Goal: Task Accomplishment & Management: Manage account settings

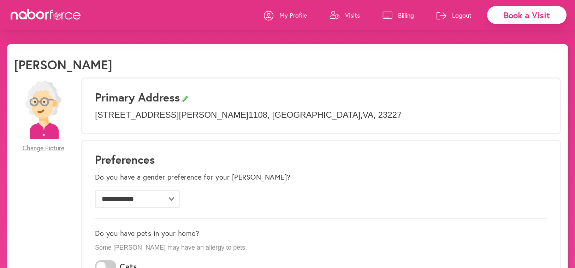
click at [354, 11] on p "Visits" at bounding box center [352, 15] width 15 height 8
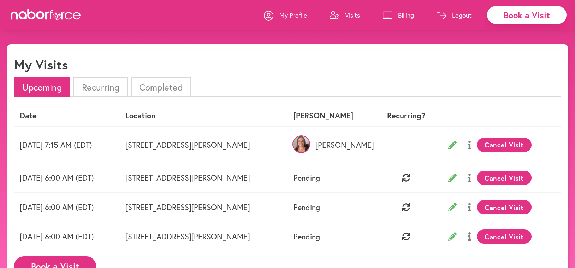
click at [497, 178] on button "Cancel Visit" at bounding box center [504, 177] width 55 height 14
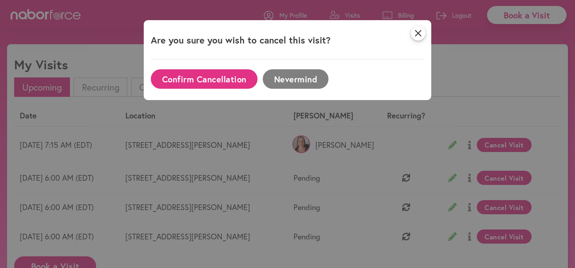
click at [216, 75] on button "Confirm Cancellation" at bounding box center [204, 78] width 107 height 19
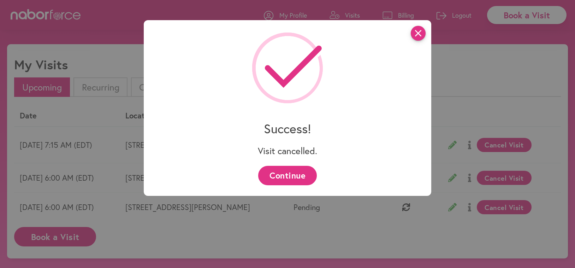
click at [423, 31] on icon "close" at bounding box center [418, 33] width 15 height 15
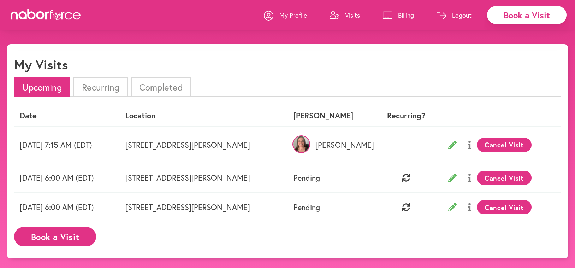
click at [143, 83] on li "Completed" at bounding box center [161, 86] width 60 height 19
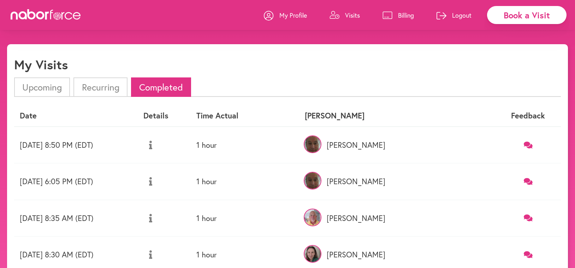
click at [44, 87] on li "Upcoming" at bounding box center [42, 86] width 56 height 19
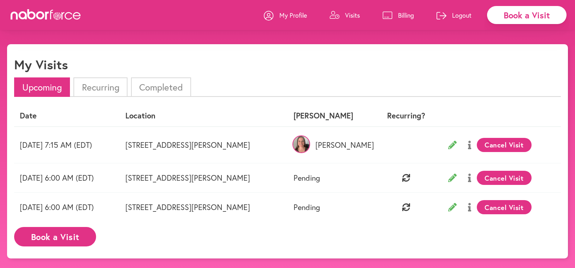
click at [353, 12] on p "Visits" at bounding box center [352, 15] width 15 height 8
click at [286, 11] on p "My Profile" at bounding box center [293, 15] width 28 height 8
click at [507, 175] on td "Cancel Visit" at bounding box center [499, 177] width 124 height 29
click at [500, 184] on button "Cancel Visit" at bounding box center [504, 177] width 55 height 14
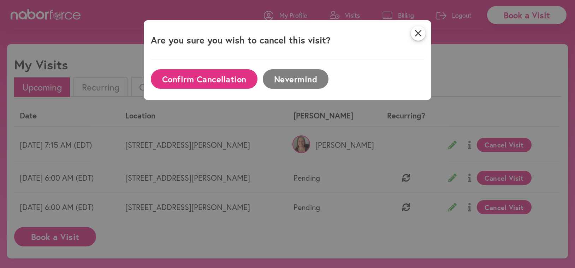
scroll to position [-9, 0]
click at [203, 82] on button "Confirm Cancellation" at bounding box center [204, 78] width 107 height 19
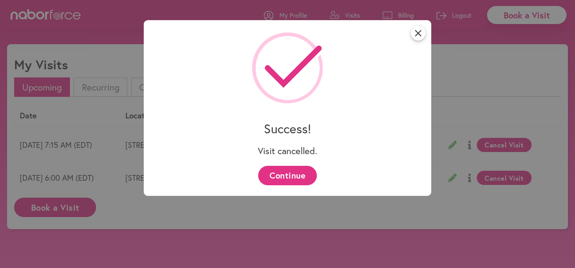
click at [293, 176] on button "Continue" at bounding box center [287, 175] width 58 height 19
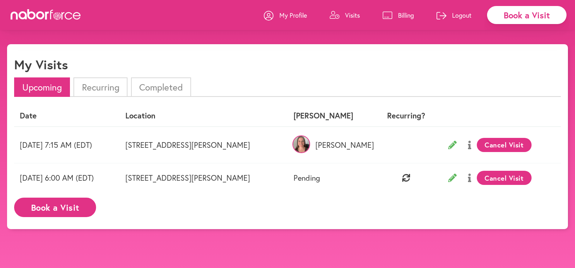
scroll to position [0, 0]
click at [508, 178] on button "Cancel Visit" at bounding box center [504, 177] width 55 height 14
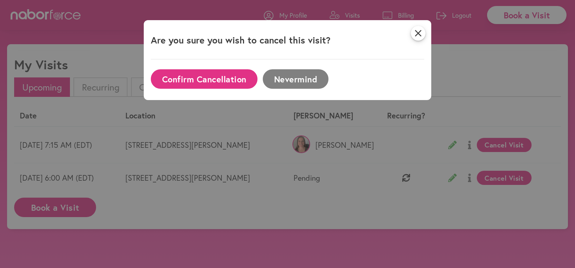
click at [222, 75] on button "Confirm Cancellation" at bounding box center [204, 78] width 107 height 19
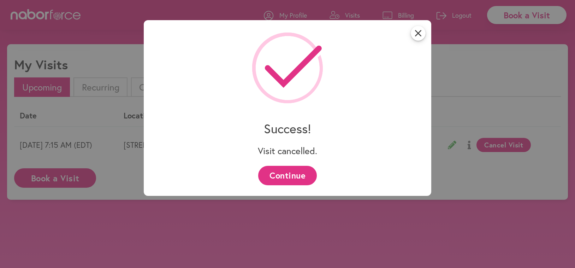
click at [281, 172] on button "Continue" at bounding box center [287, 175] width 58 height 19
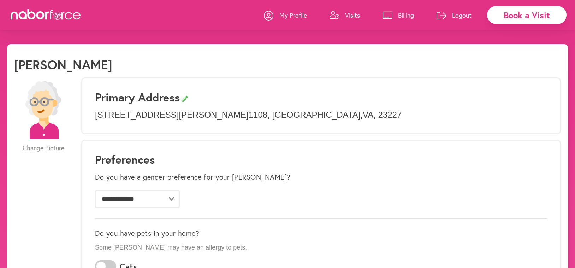
click at [348, 13] on p "Visits" at bounding box center [352, 15] width 15 height 8
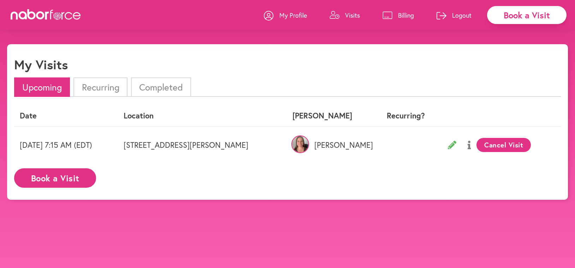
click at [105, 85] on li "Recurring" at bounding box center [100, 86] width 54 height 19
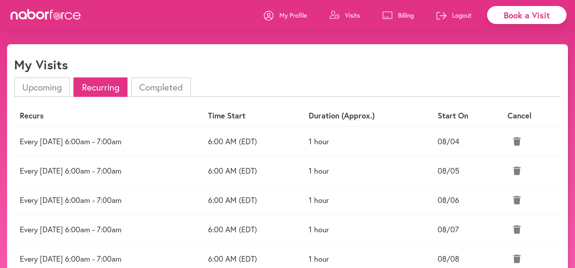
click at [519, 137] on icon at bounding box center [516, 141] width 7 height 8
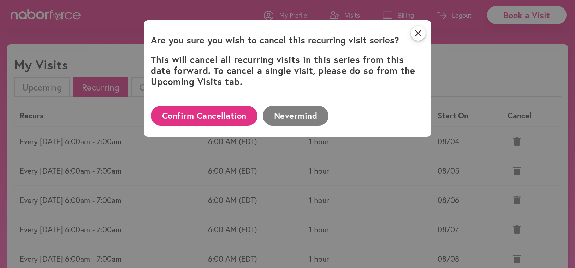
click at [211, 110] on button "Confirm Cancellation" at bounding box center [204, 115] width 107 height 19
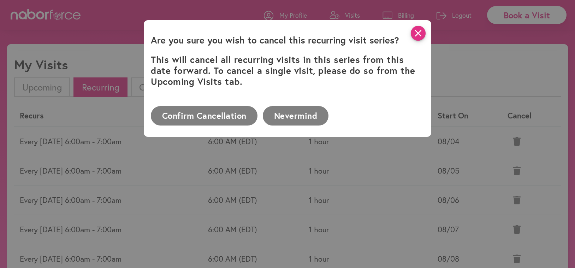
click at [415, 31] on icon "close" at bounding box center [418, 33] width 15 height 15
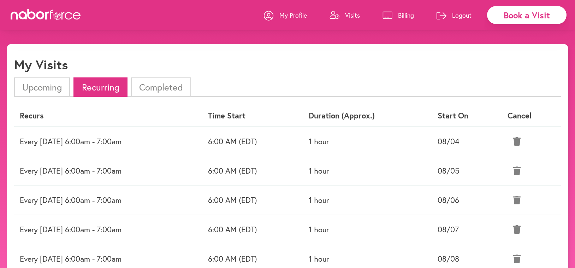
click at [520, 142] on icon at bounding box center [516, 141] width 7 height 8
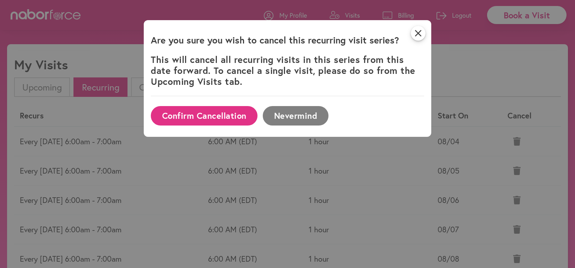
click at [222, 116] on button "Confirm Cancellation" at bounding box center [204, 115] width 107 height 19
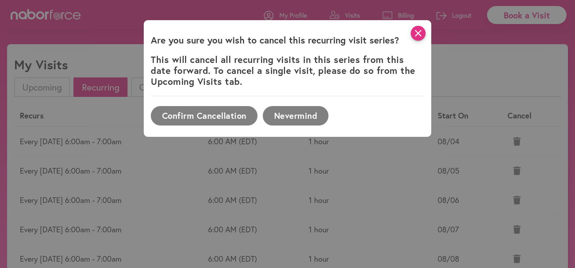
click at [419, 32] on icon "close" at bounding box center [418, 33] width 15 height 15
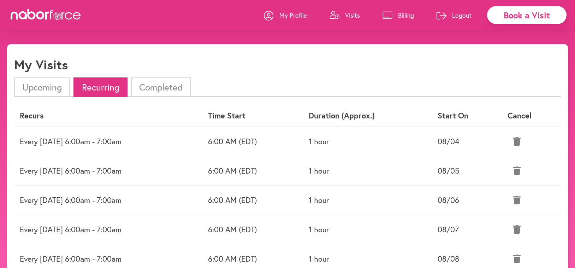
click at [519, 169] on icon at bounding box center [516, 170] width 7 height 8
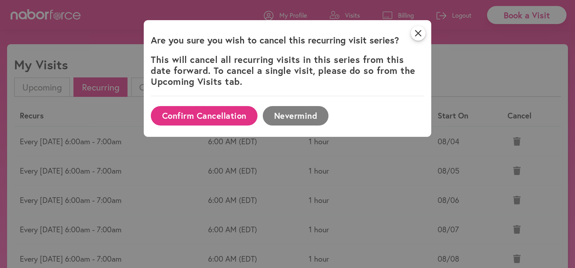
click at [215, 112] on button "Confirm Cancellation" at bounding box center [204, 115] width 107 height 19
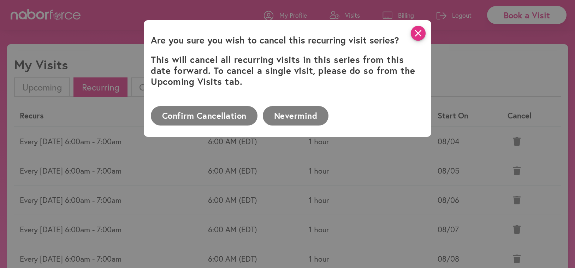
click at [418, 28] on icon "close" at bounding box center [418, 33] width 15 height 15
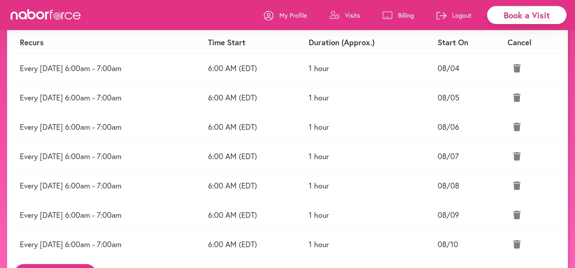
scroll to position [70, 0]
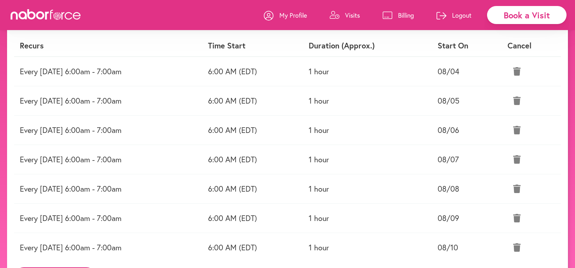
click at [519, 245] on icon at bounding box center [516, 247] width 7 height 8
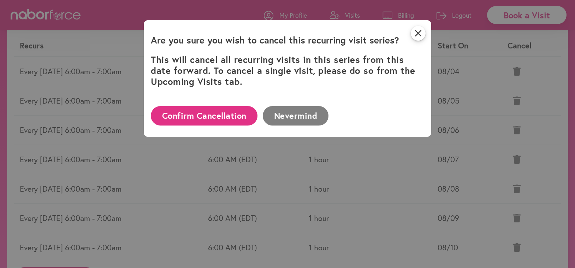
click at [222, 115] on button "Confirm Cancellation" at bounding box center [204, 115] width 107 height 19
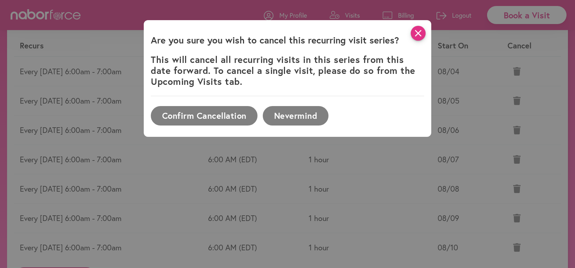
click at [419, 33] on icon "close" at bounding box center [418, 33] width 15 height 15
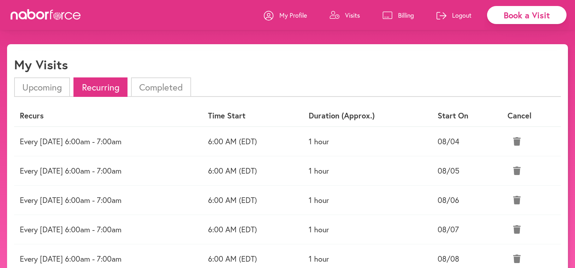
scroll to position [0, 0]
click at [520, 137] on icon at bounding box center [516, 141] width 7 height 8
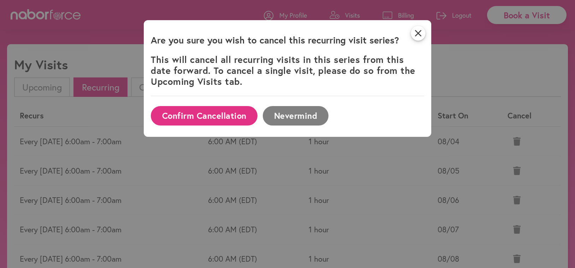
click at [216, 110] on button "Confirm Cancellation" at bounding box center [204, 115] width 107 height 19
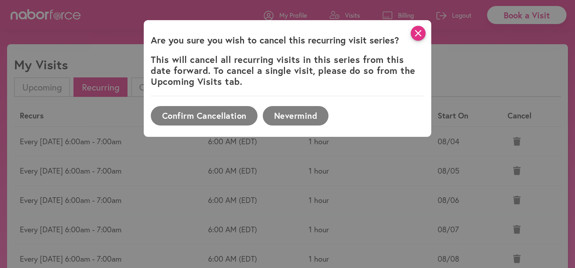
click at [417, 29] on icon "close" at bounding box center [418, 33] width 15 height 15
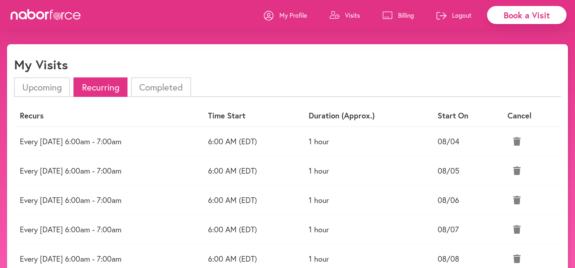
click at [42, 87] on li "Upcoming" at bounding box center [42, 86] width 56 height 19
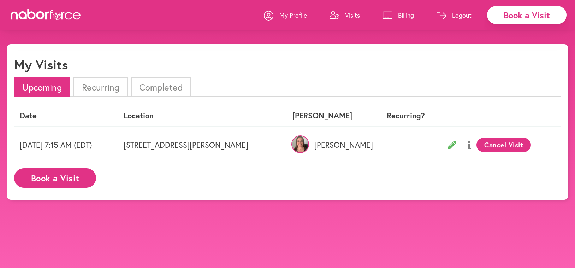
click at [295, 13] on p "My Profile" at bounding box center [293, 15] width 28 height 8
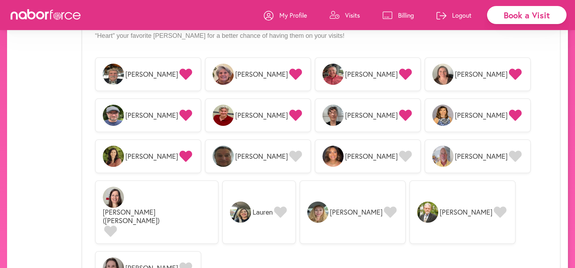
scroll to position [584, 0]
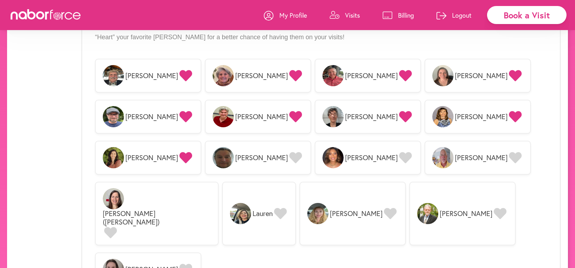
click at [302, 152] on icon at bounding box center [295, 157] width 13 height 11
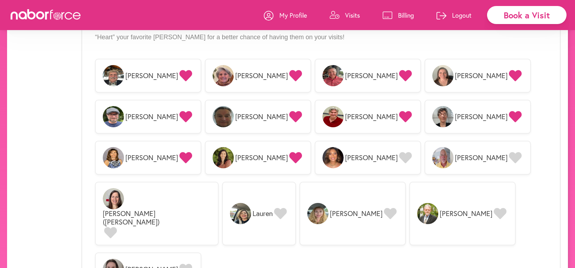
click at [234, 147] on img at bounding box center [222, 157] width 21 height 21
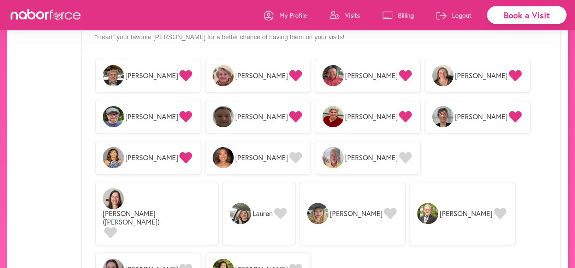
click at [348, 11] on p "Visits" at bounding box center [352, 15] width 15 height 8
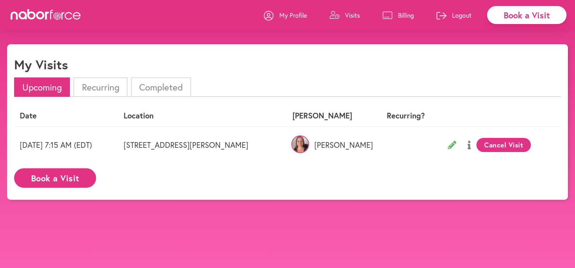
click at [118, 83] on li "Recurring" at bounding box center [100, 86] width 54 height 19
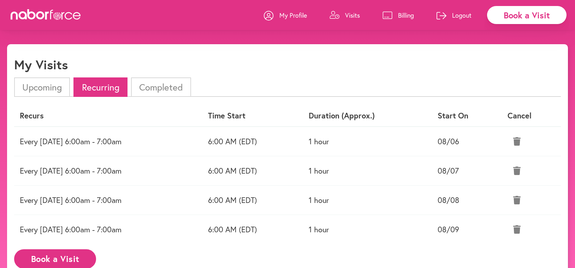
click at [520, 138] on icon at bounding box center [516, 141] width 7 height 8
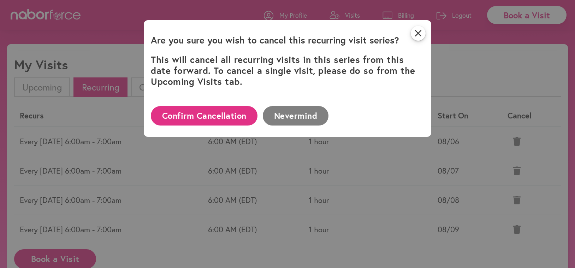
click at [187, 112] on button "Confirm Cancellation" at bounding box center [204, 115] width 107 height 19
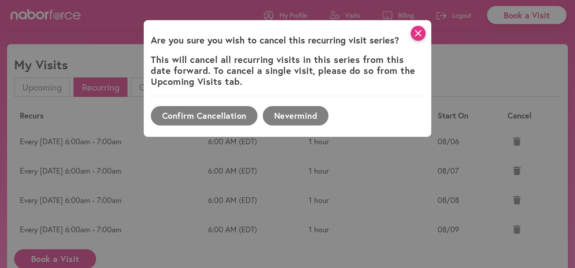
click at [418, 33] on icon "close" at bounding box center [418, 33] width 15 height 15
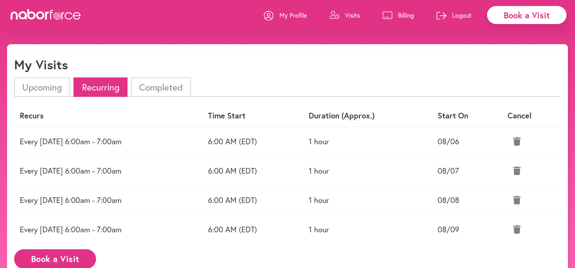
click at [520, 169] on icon at bounding box center [516, 170] width 7 height 8
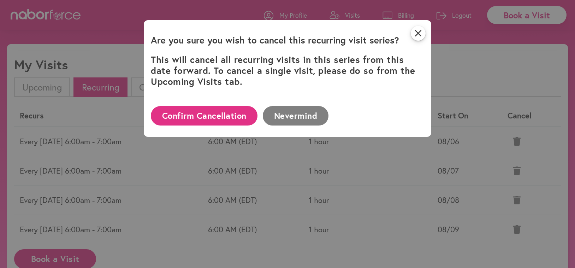
click at [215, 114] on button "Confirm Cancellation" at bounding box center [204, 115] width 107 height 19
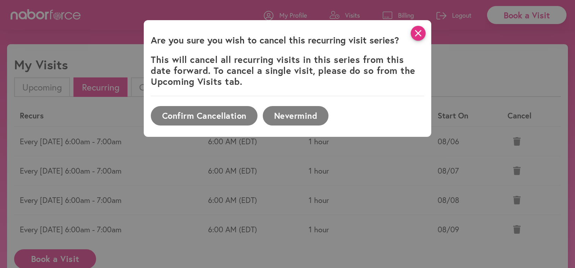
click at [418, 31] on icon "close" at bounding box center [418, 33] width 15 height 15
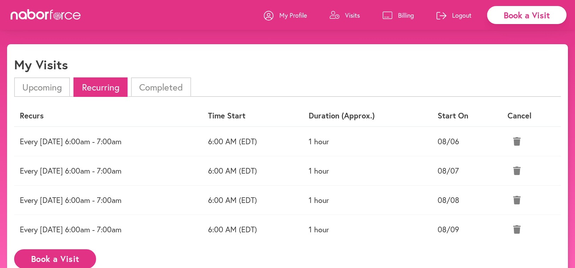
click at [519, 199] on icon at bounding box center [516, 200] width 7 height 8
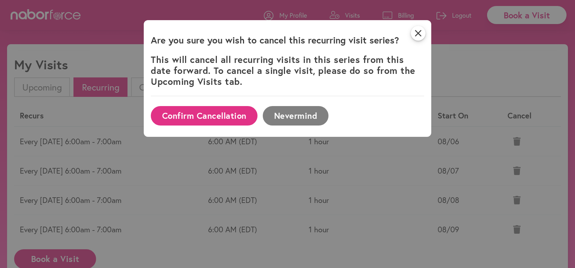
click at [221, 111] on button "Confirm Cancellation" at bounding box center [204, 115] width 107 height 19
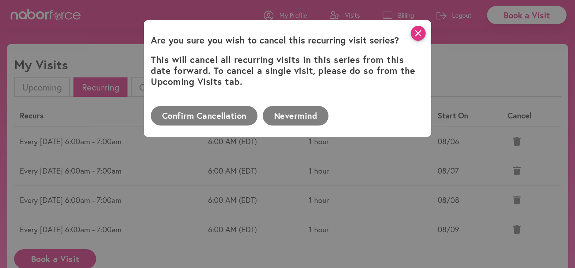
click at [418, 31] on icon "close" at bounding box center [418, 33] width 15 height 15
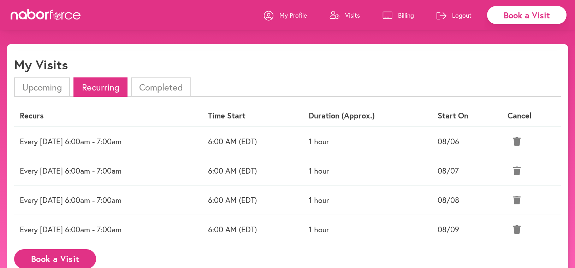
click at [520, 229] on icon at bounding box center [516, 229] width 7 height 8
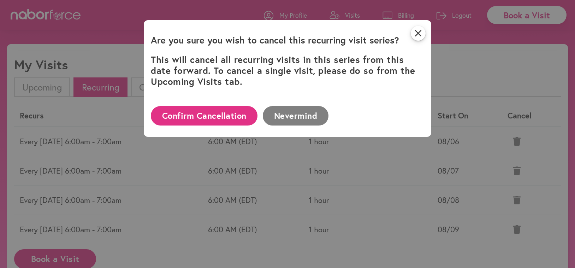
click at [207, 115] on button "Confirm Cancellation" at bounding box center [204, 115] width 107 height 19
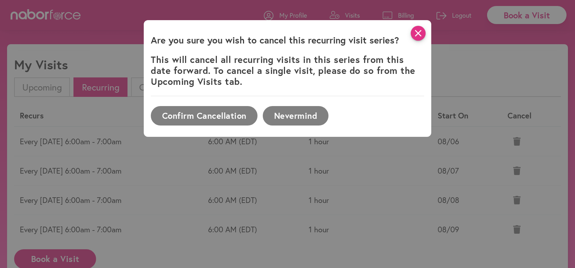
click at [418, 29] on icon "close" at bounding box center [418, 33] width 15 height 15
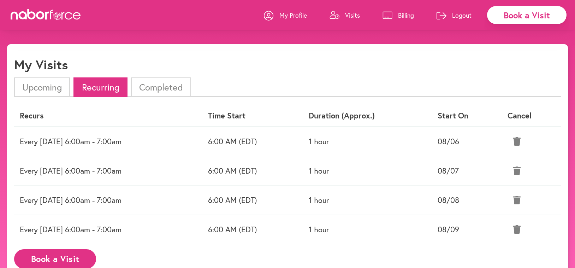
click at [48, 86] on li "Upcoming" at bounding box center [42, 86] width 56 height 19
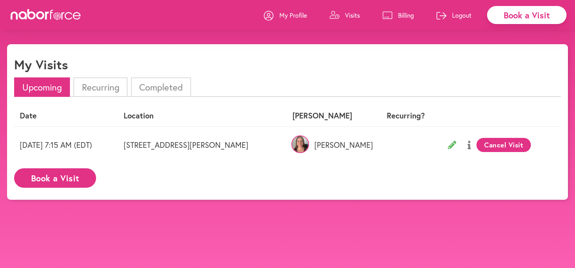
click at [95, 86] on li "Recurring" at bounding box center [100, 86] width 54 height 19
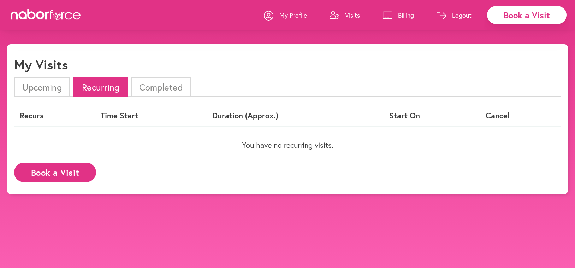
click at [155, 87] on li "Completed" at bounding box center [161, 86] width 60 height 19
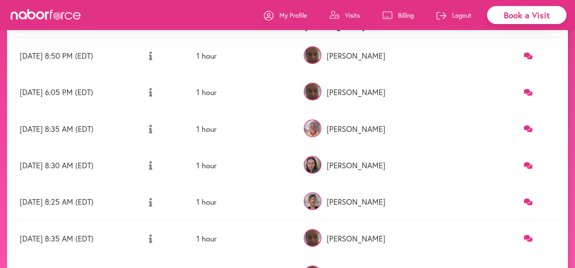
scroll to position [89, 0]
click at [353, 14] on p "Visits" at bounding box center [352, 15] width 15 height 8
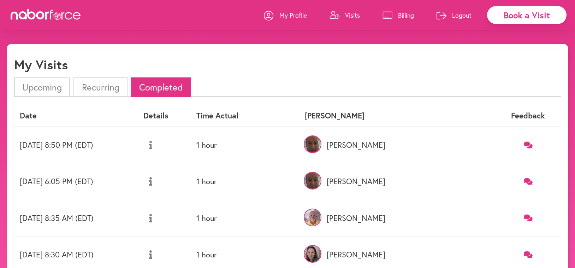
click at [43, 86] on li "Upcoming" at bounding box center [42, 86] width 56 height 19
